Goal: Entertainment & Leisure: Consume media (video, audio)

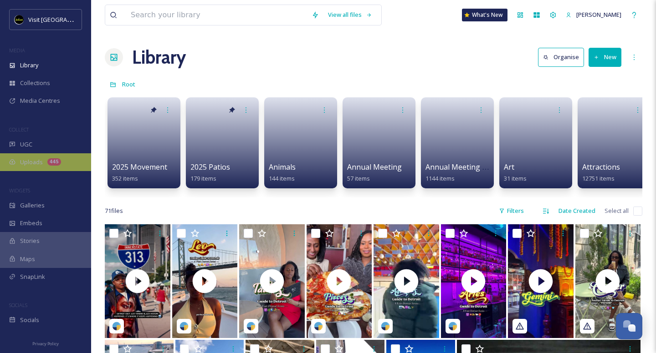
click at [23, 160] on span "Uploads" at bounding box center [31, 162] width 23 height 9
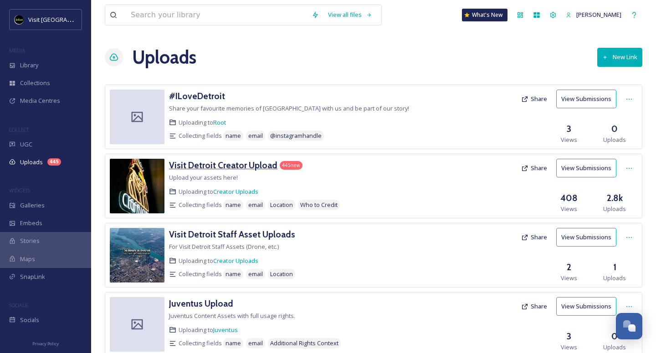
click at [224, 169] on h3 "Visit Detroit Creator Upload" at bounding box center [223, 165] width 108 height 11
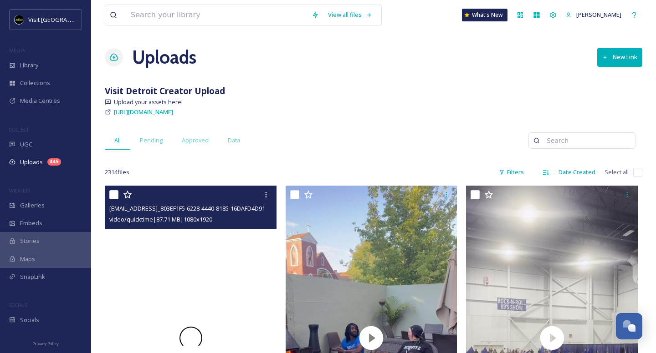
click at [243, 252] on div at bounding box center [191, 338] width 172 height 305
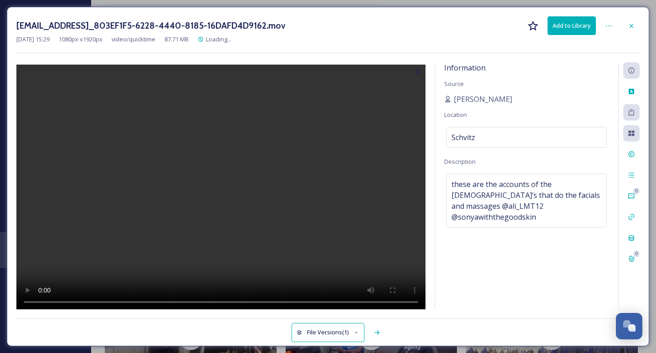
click at [222, 187] on video at bounding box center [220, 189] width 409 height 248
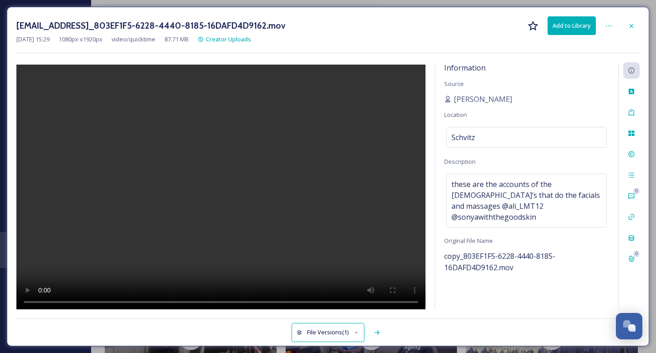
click at [42, 305] on video at bounding box center [220, 189] width 409 height 248
drag, startPoint x: 82, startPoint y: 302, endPoint x: 75, endPoint y: 302, distance: 7.3
click at [75, 302] on video at bounding box center [220, 189] width 409 height 248
click at [32, 74] on video at bounding box center [220, 189] width 409 height 248
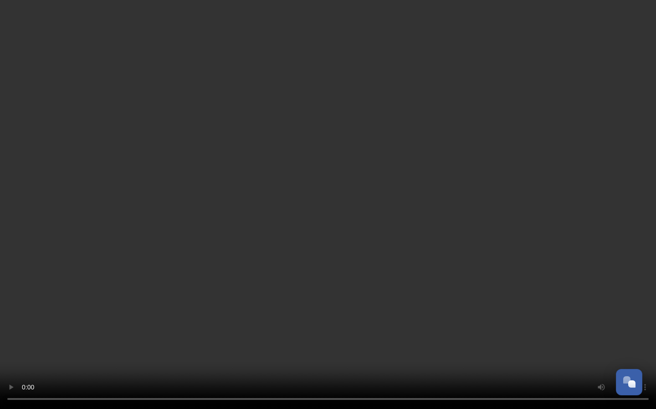
click at [240, 353] on video at bounding box center [328, 204] width 656 height 409
drag, startPoint x: 373, startPoint y: 392, endPoint x: 260, endPoint y: 395, distance: 113.4
click at [260, 353] on video at bounding box center [328, 204] width 656 height 409
drag, startPoint x: 249, startPoint y: 392, endPoint x: 264, endPoint y: 388, distance: 15.1
click at [264, 353] on video at bounding box center [328, 204] width 656 height 409
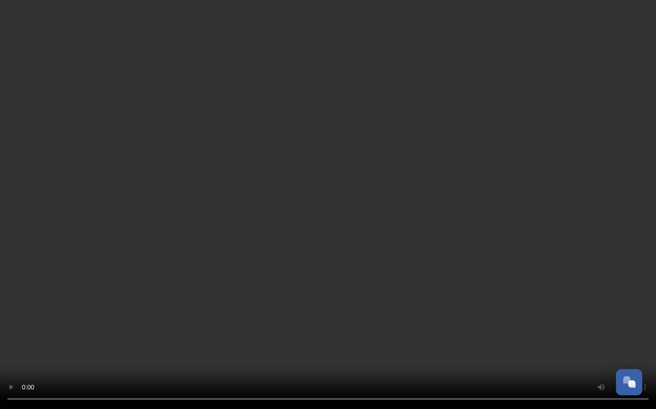
click at [366, 353] on video at bounding box center [328, 204] width 656 height 409
click at [350, 353] on video at bounding box center [328, 204] width 656 height 409
click at [351, 353] on video at bounding box center [328, 204] width 656 height 409
